Goal: Transaction & Acquisition: Purchase product/service

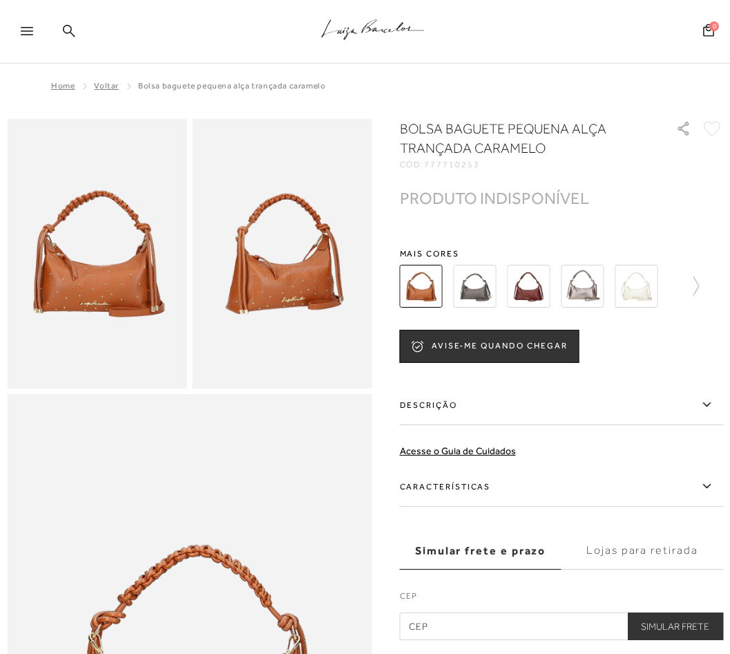
click at [63, 30] on icon at bounding box center [69, 30] width 12 height 12
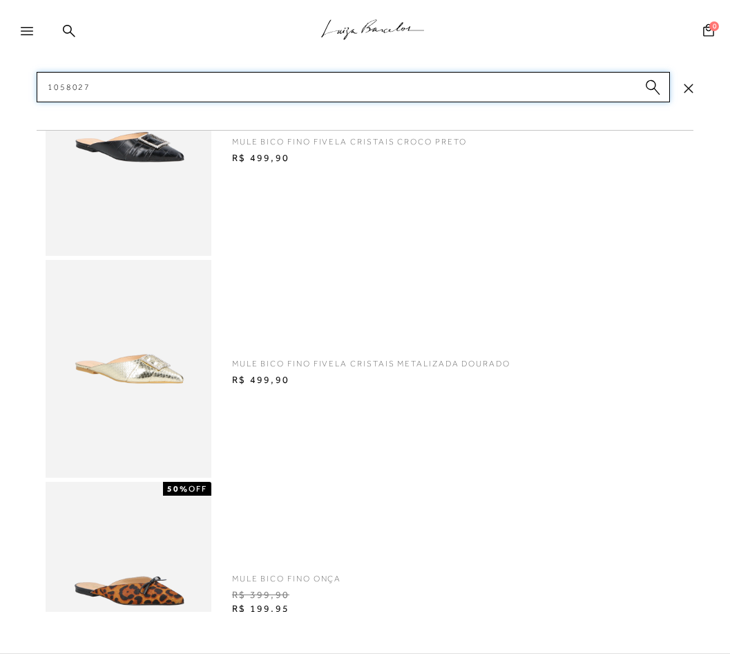
type input "10580276"
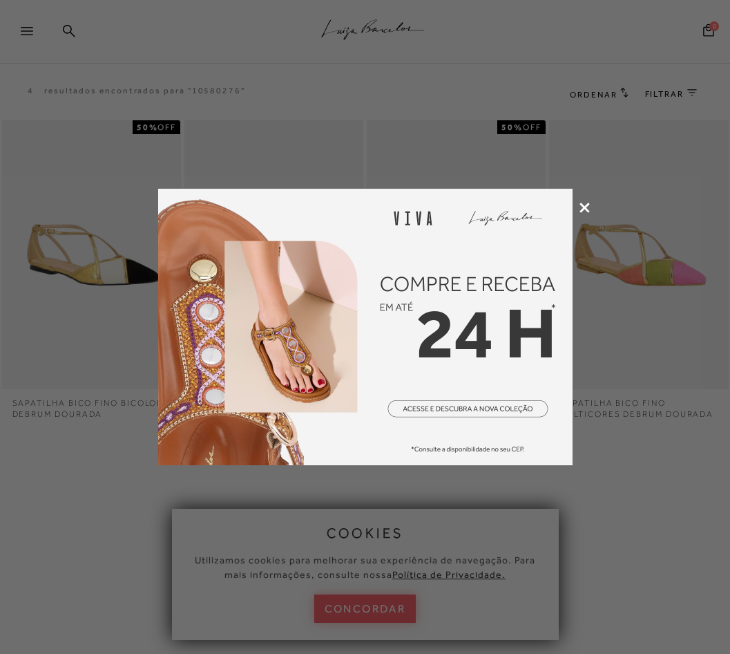
click at [591, 206] on div at bounding box center [365, 327] width 730 height 654
click at [585, 206] on icon at bounding box center [585, 207] width 10 height 10
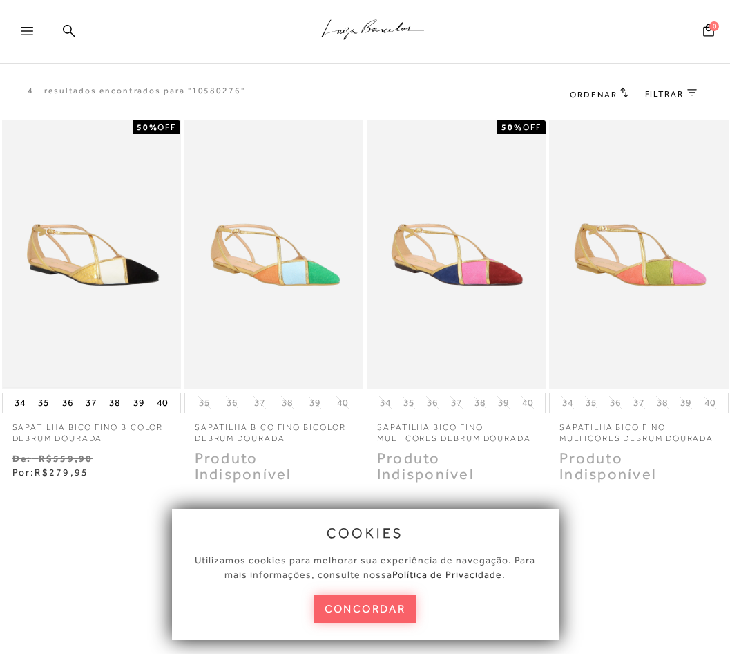
click at [86, 229] on img at bounding box center [91, 254] width 176 height 265
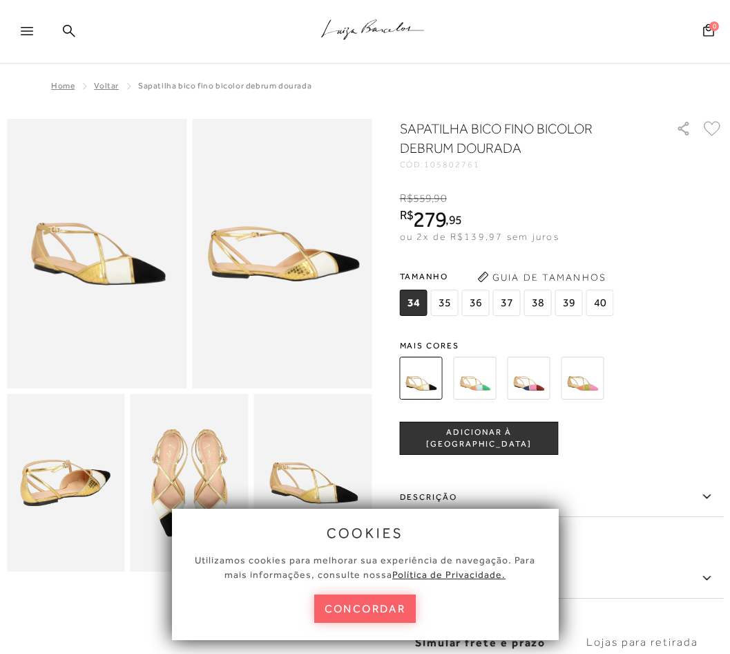
click at [466, 379] on img at bounding box center [475, 378] width 43 height 43
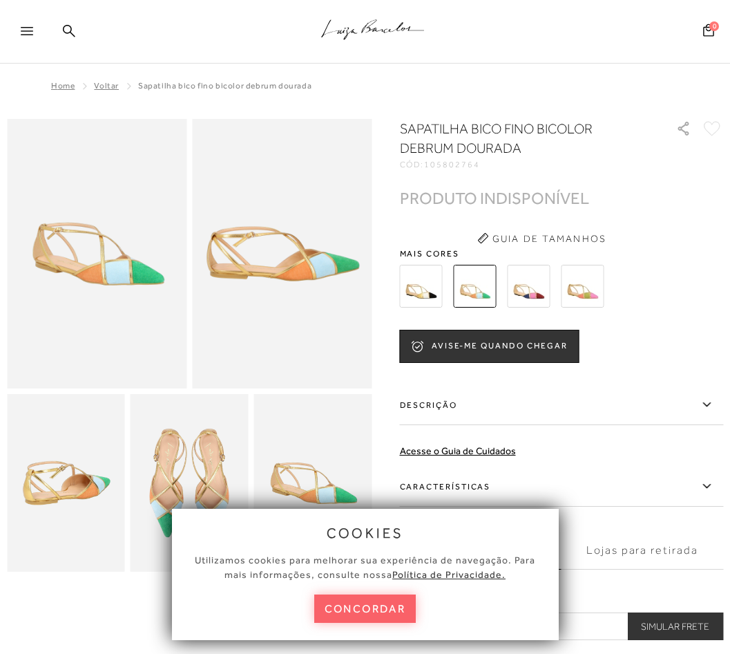
click at [530, 294] on img at bounding box center [529, 286] width 43 height 43
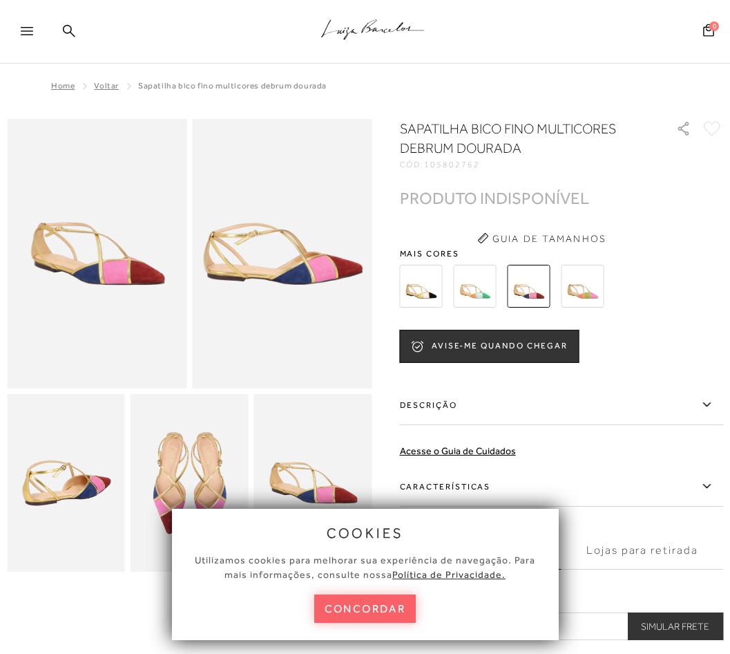
click at [583, 276] on img at bounding box center [583, 286] width 43 height 43
